Goal: Check status: Check status

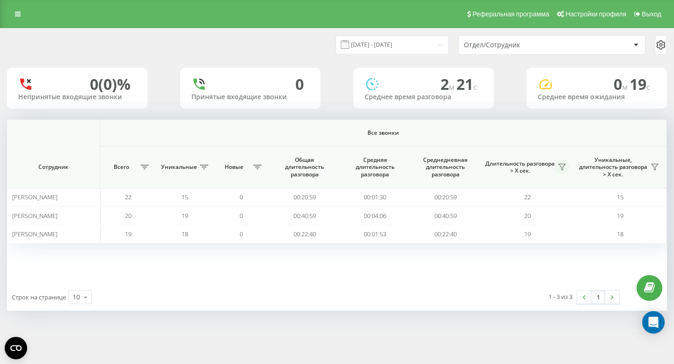
click at [563, 170] on icon at bounding box center [562, 166] width 7 height 7
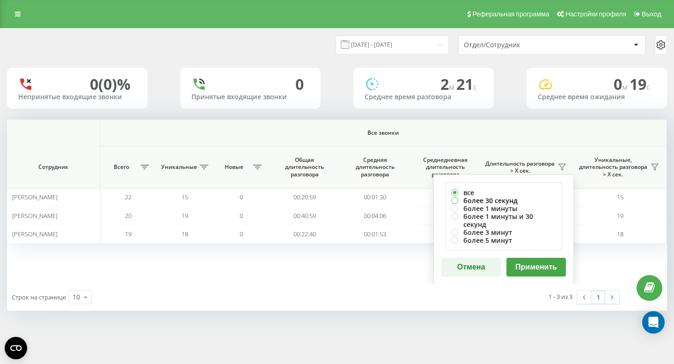
click at [504, 201] on label "более 30 секунд" at bounding box center [503, 201] width 105 height 8
radio input "true"
click at [523, 260] on button "Применить" at bounding box center [536, 267] width 59 height 19
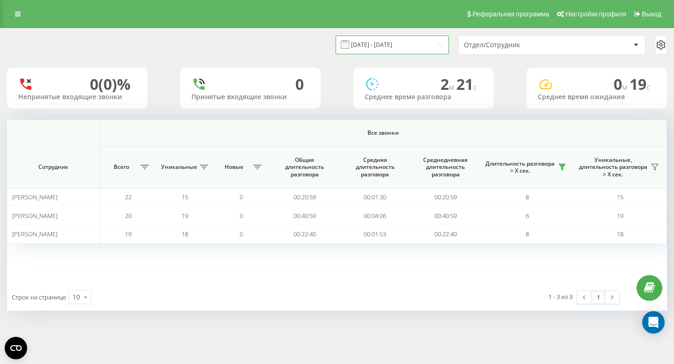
click at [441, 46] on input "19.08.2025 - 19.08.2025" at bounding box center [392, 45] width 113 height 18
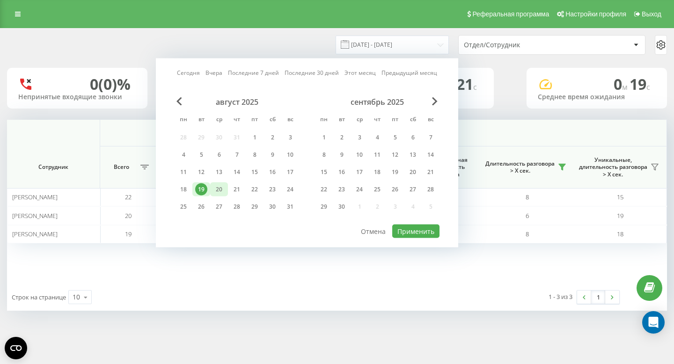
click at [211, 187] on div "20" at bounding box center [219, 190] width 18 height 14
click at [402, 233] on button "Применить" at bounding box center [415, 232] width 47 height 14
type input "20.08.2025 - 20.08.2025"
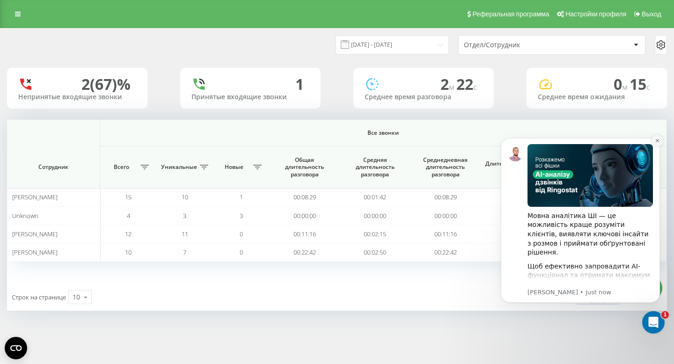
click at [659, 140] on icon "Dismiss notification" at bounding box center [657, 140] width 5 height 5
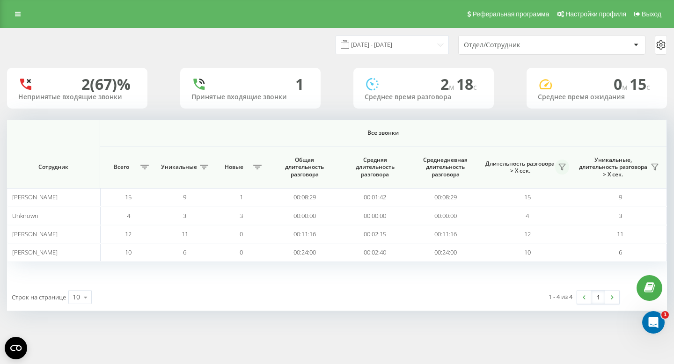
click at [559, 165] on icon at bounding box center [562, 166] width 7 height 7
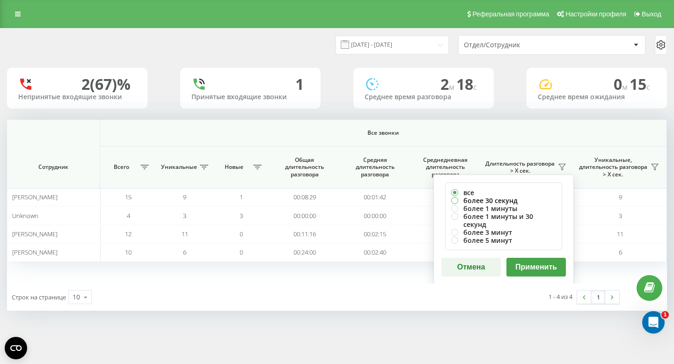
click at [509, 197] on label "более 30 секунд" at bounding box center [503, 201] width 105 height 8
radio input "true"
click at [525, 258] on button "Применить" at bounding box center [536, 267] width 59 height 19
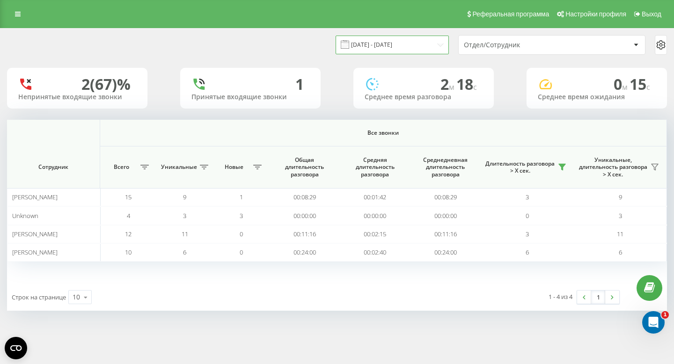
click at [433, 47] on input "20.08.2025 - 20.08.2025" at bounding box center [392, 45] width 113 height 18
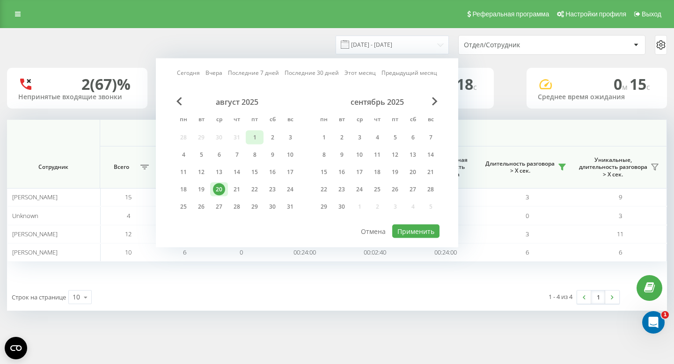
click at [254, 139] on div "1" at bounding box center [255, 138] width 12 height 12
click at [220, 191] on div "20" at bounding box center [219, 190] width 12 height 12
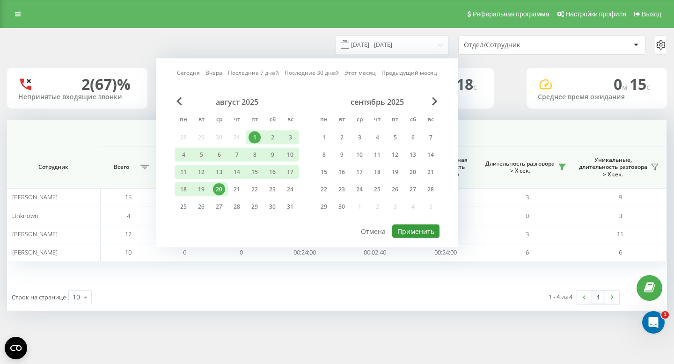
click at [415, 230] on button "Применить" at bounding box center [415, 232] width 47 height 14
type input "[DATE] - [DATE]"
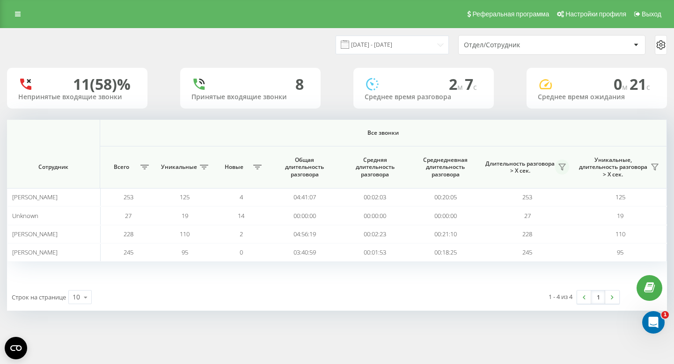
click at [561, 167] on icon at bounding box center [562, 166] width 7 height 7
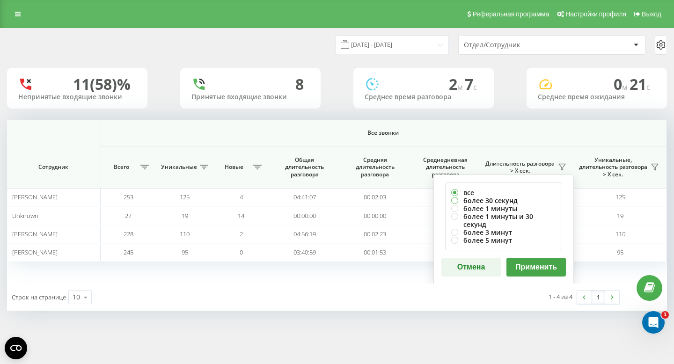
click at [507, 201] on label "более 30 секунд" at bounding box center [503, 201] width 105 height 8
radio input "true"
click at [533, 264] on button "Применить" at bounding box center [536, 267] width 59 height 19
